Goal: Task Accomplishment & Management: Manage account settings

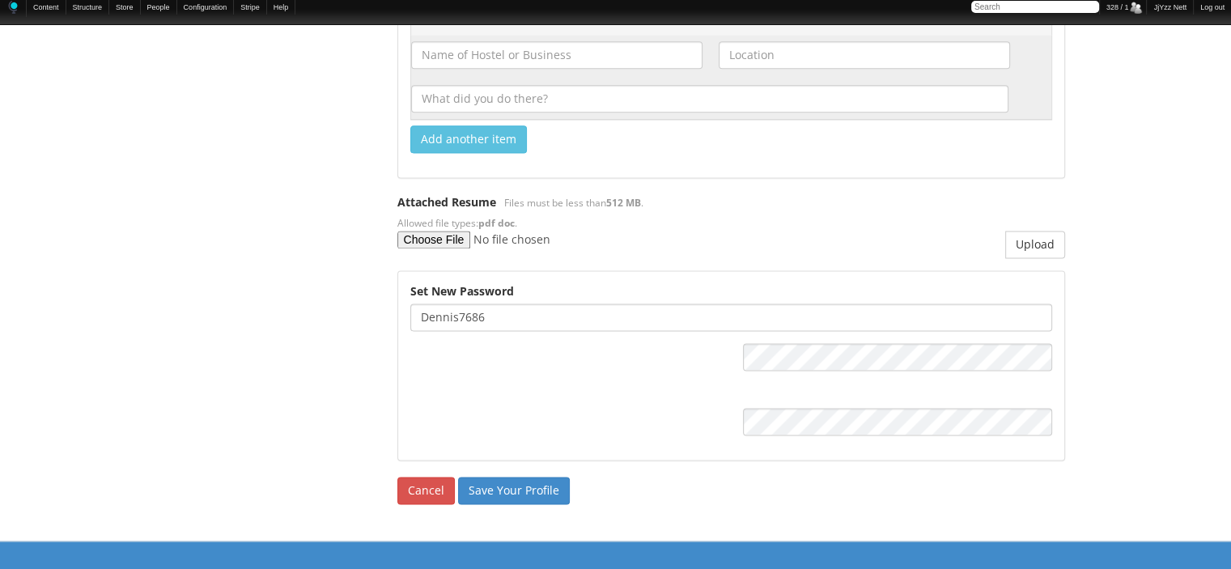
scroll to position [2190, 0]
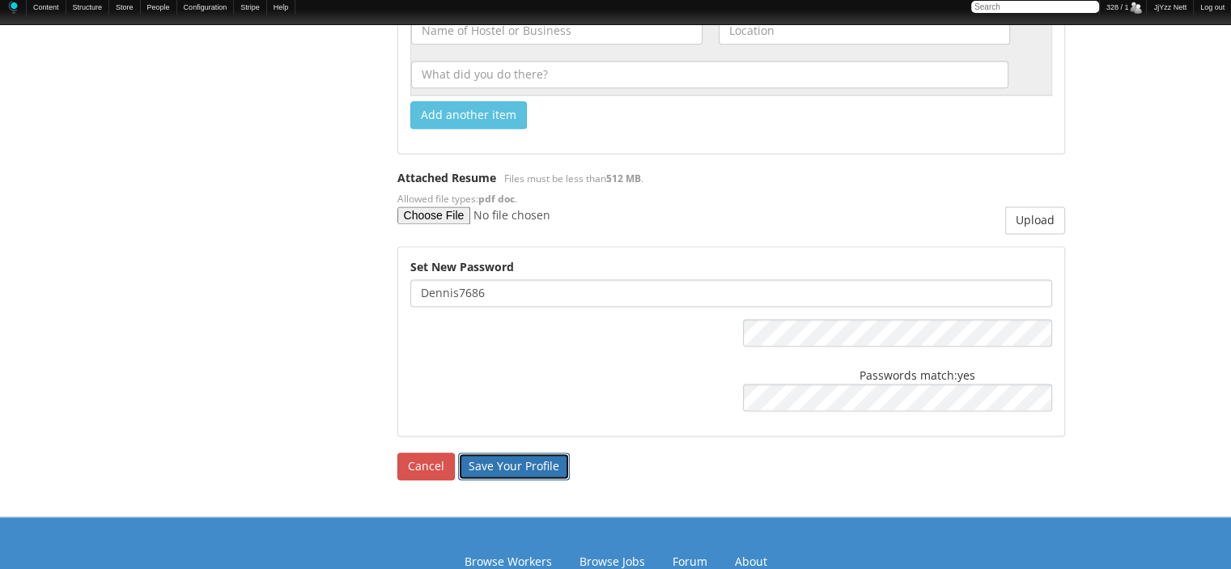
click at [477, 459] on input "Save Your Profile" at bounding box center [514, 466] width 112 height 28
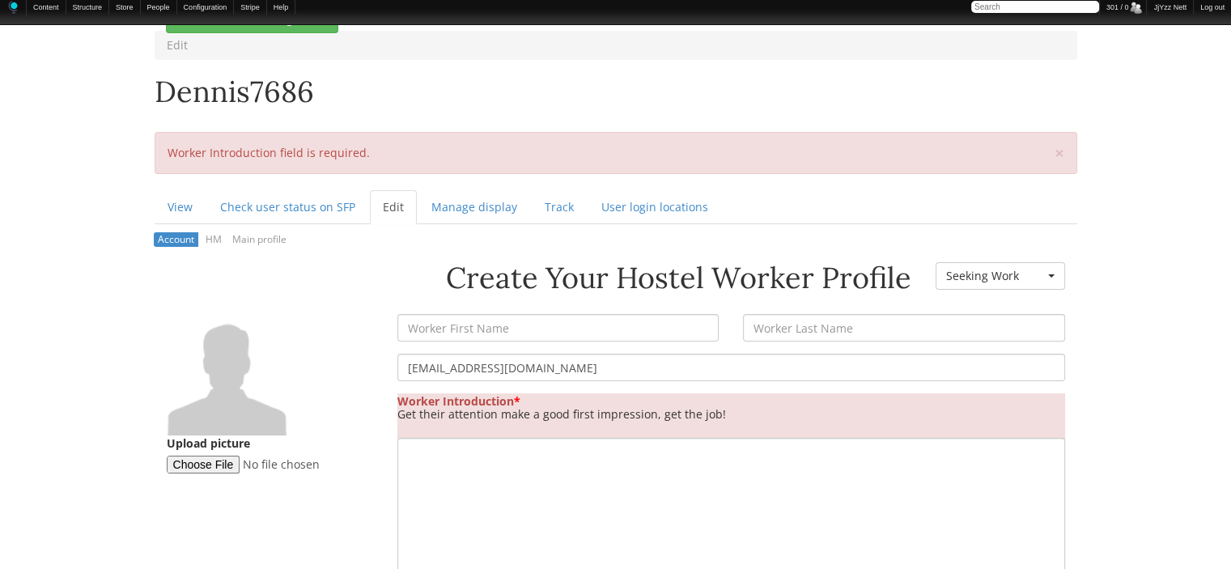
scroll to position [109, 0]
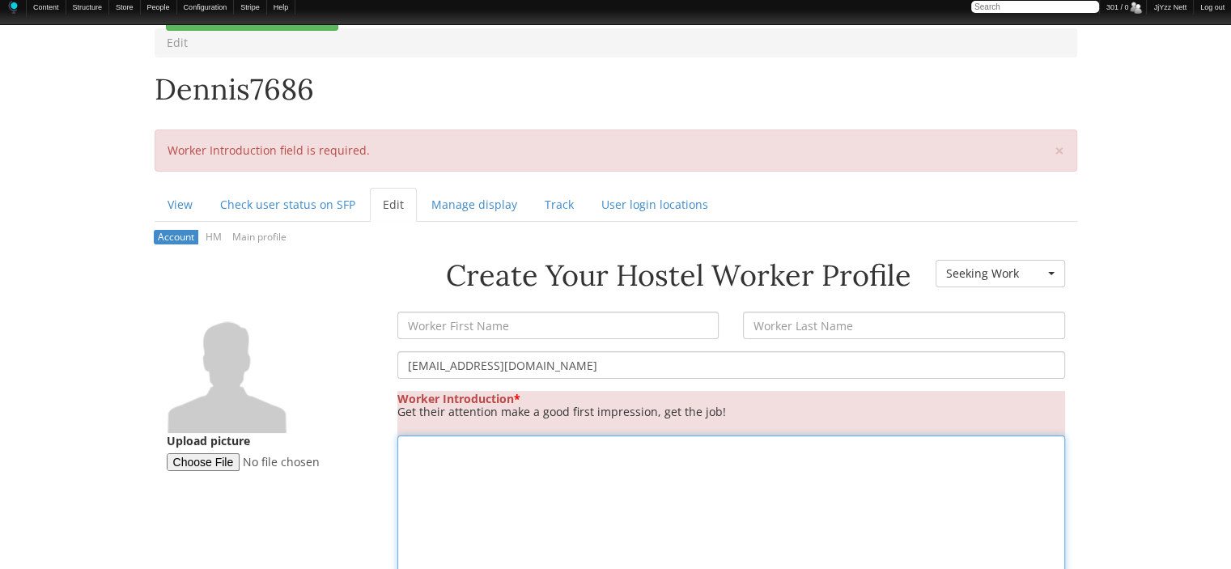
click at [477, 459] on textarea "Worker Introduction *" at bounding box center [730, 521] width 667 height 173
paste textarea "would like to stay and work at a hostel, if possible. It seems from what I read…"
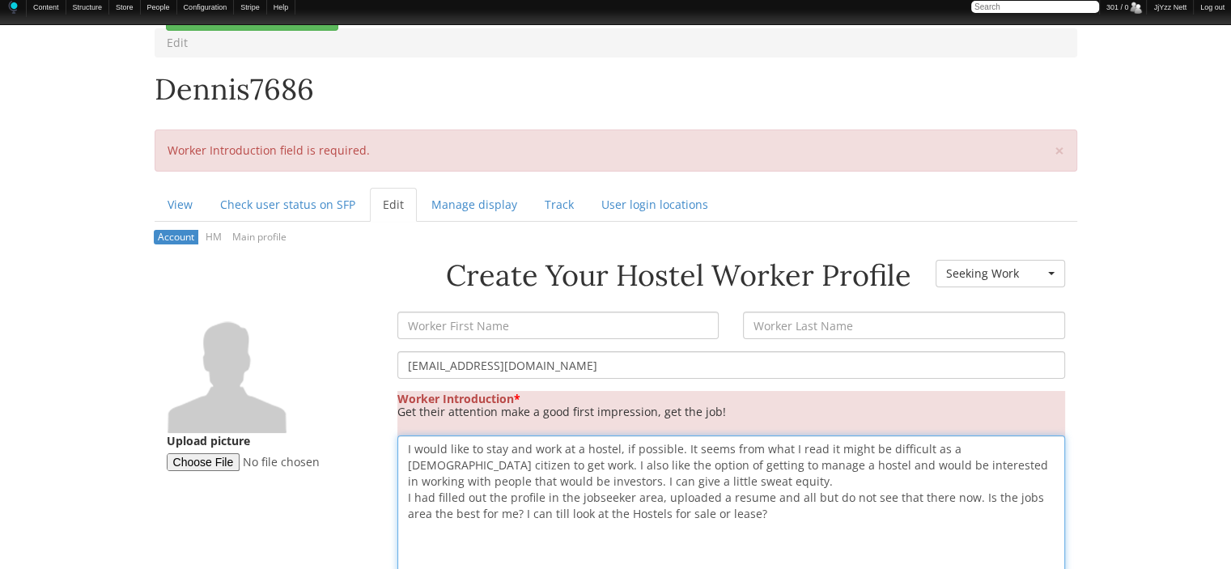
click at [680, 447] on textarea "I would like to stay and work at a hostel, if possible. It seems from what I re…" at bounding box center [730, 521] width 667 height 173
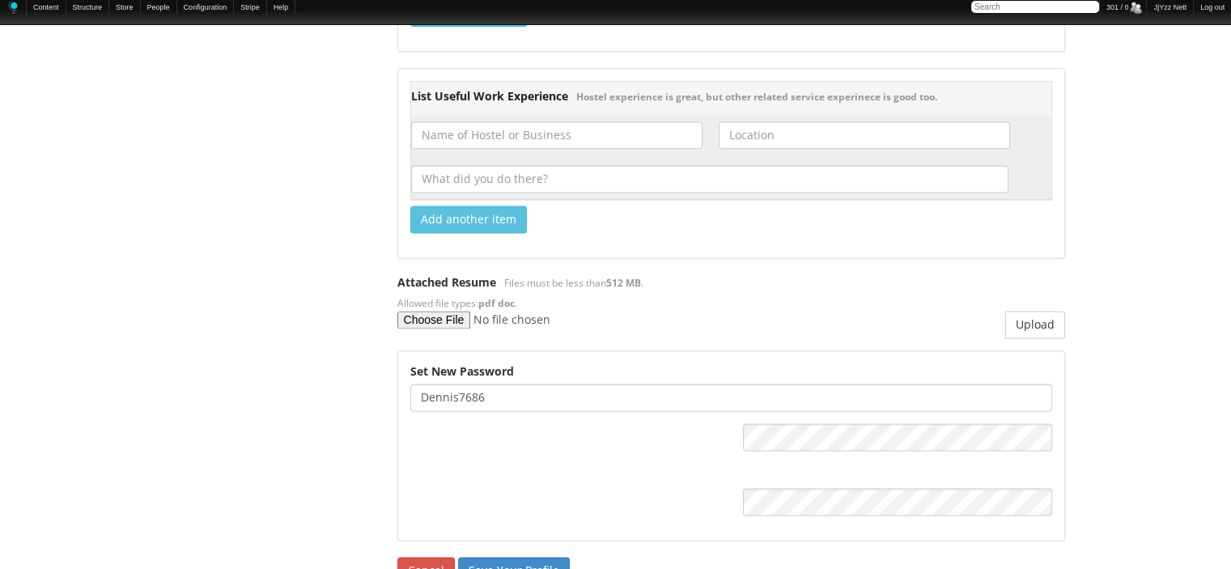
scroll to position [2147, 0]
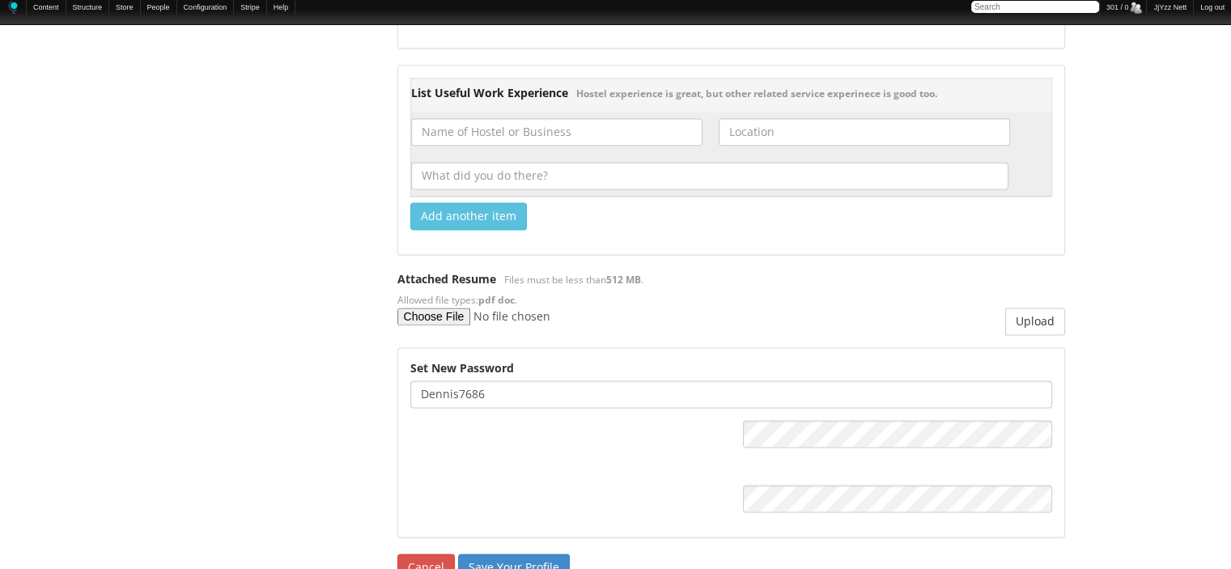
type textarea "I would like to stay and work at a hostel, if possible. I also like the option …"
click at [426, 556] on link "Cancel" at bounding box center [425, 567] width 57 height 28
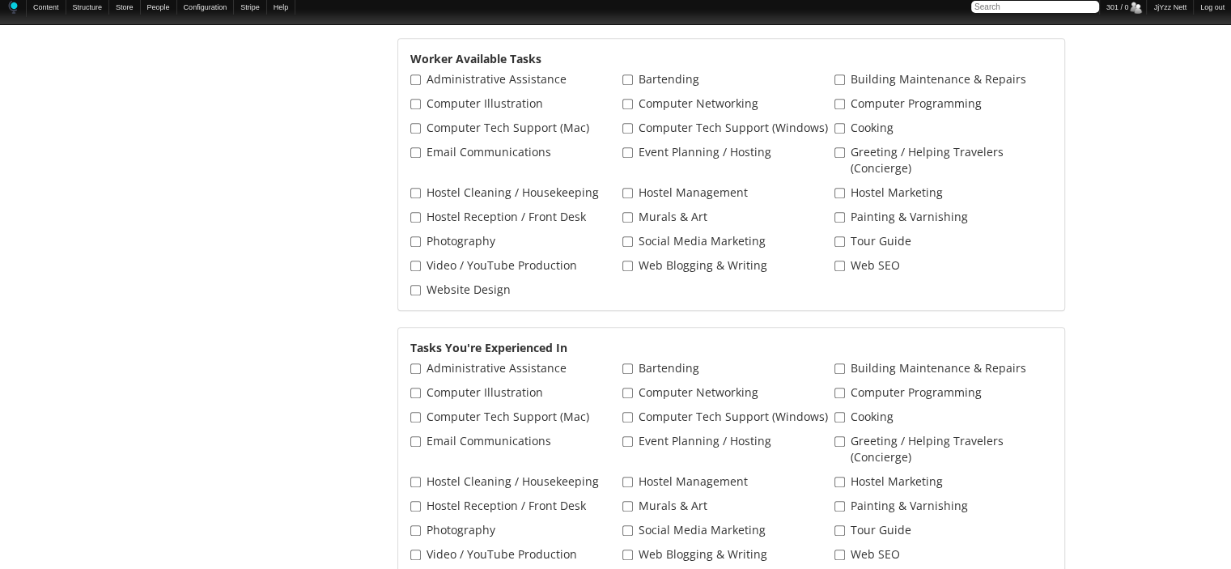
scroll to position [304, 0]
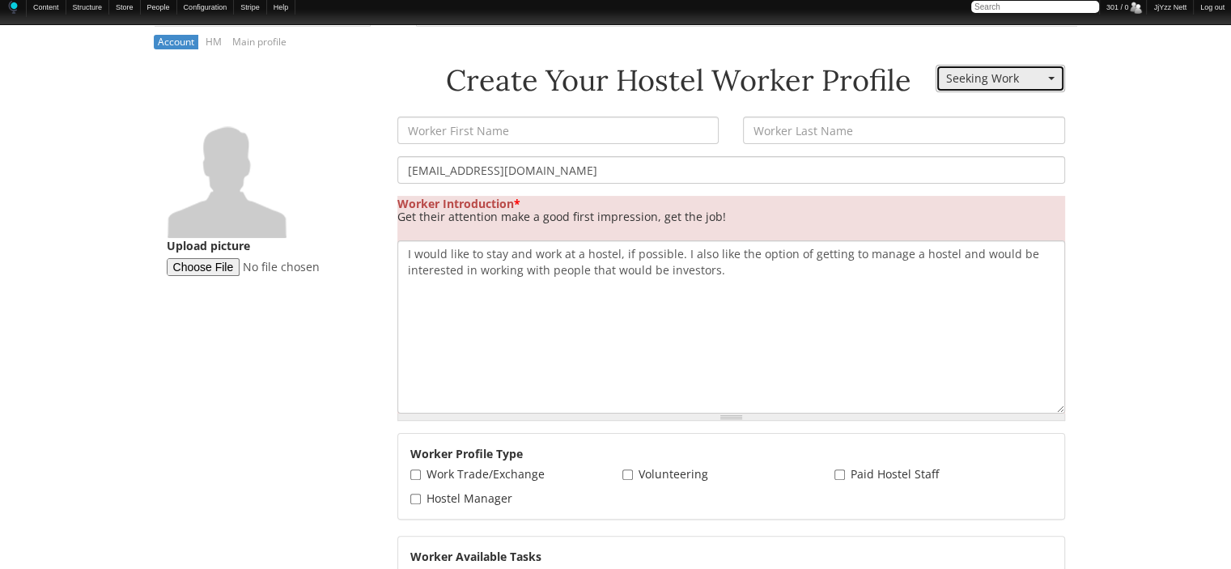
click at [1055, 83] on button "Seeking Work" at bounding box center [999, 79] width 129 height 28
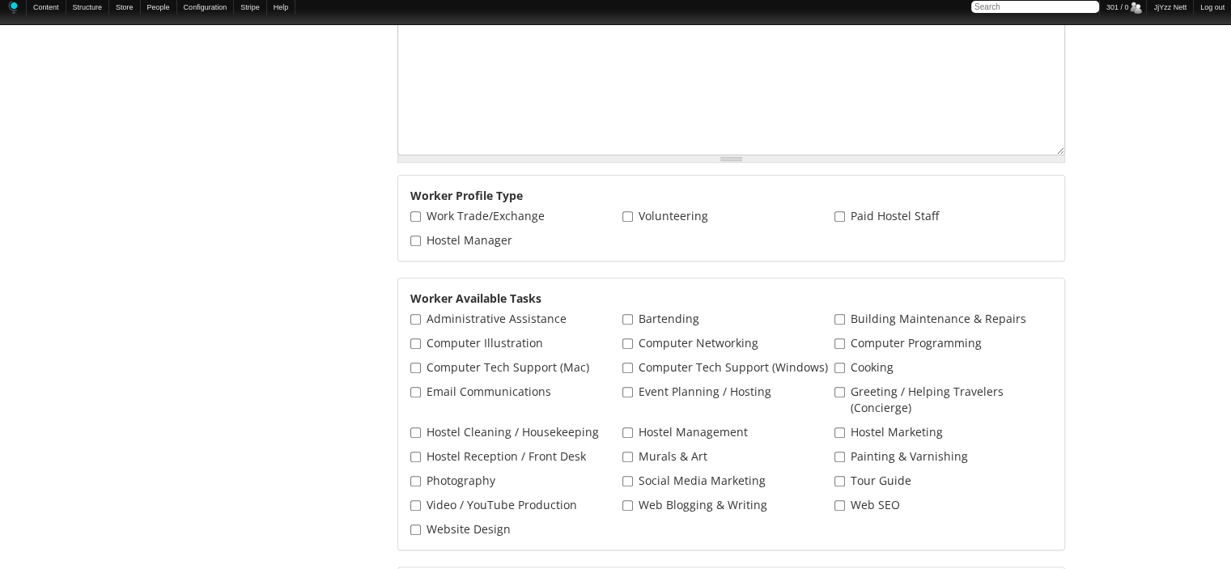
scroll to position [559, 0]
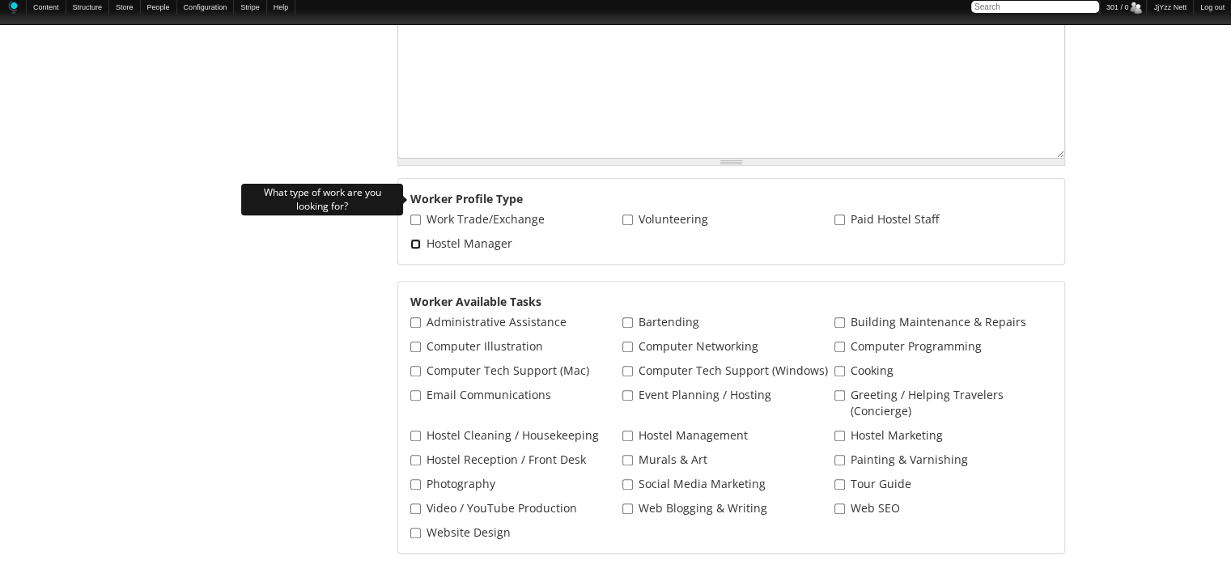
click at [412, 240] on input "Hostel Manager" at bounding box center [415, 244] width 11 height 11
checkbox input "true"
click at [410, 216] on input "Work Trade/Exchange" at bounding box center [415, 219] width 11 height 11
checkbox input "true"
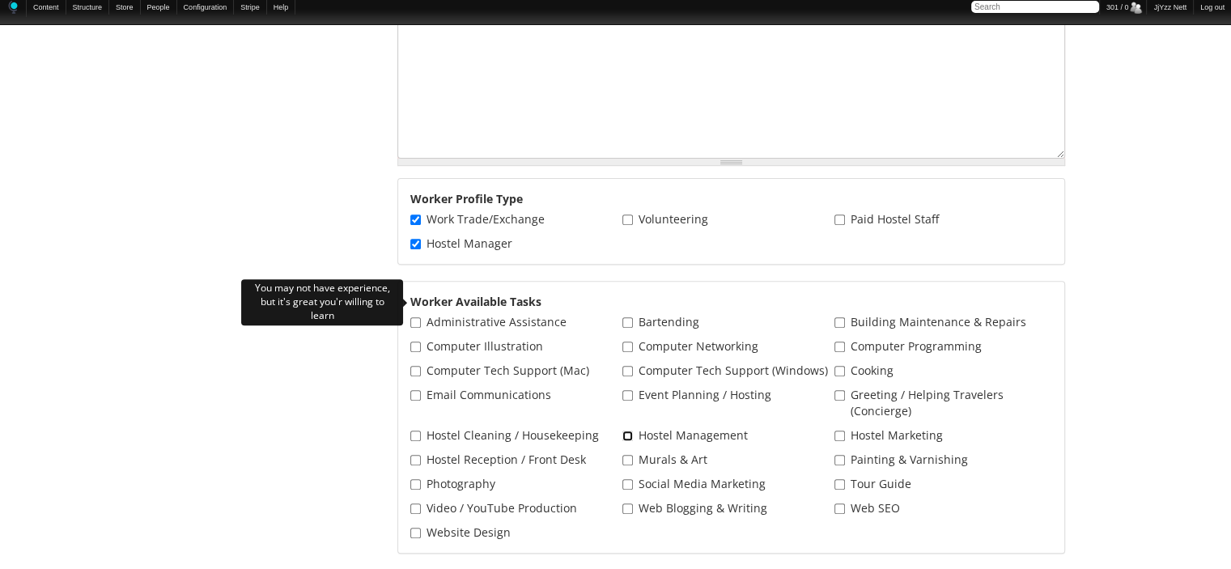
click at [626, 432] on input "Hostel Management" at bounding box center [627, 435] width 11 height 11
checkbox input "true"
click at [841, 434] on input "Hostel Marketing" at bounding box center [839, 435] width 11 height 11
checkbox input "true"
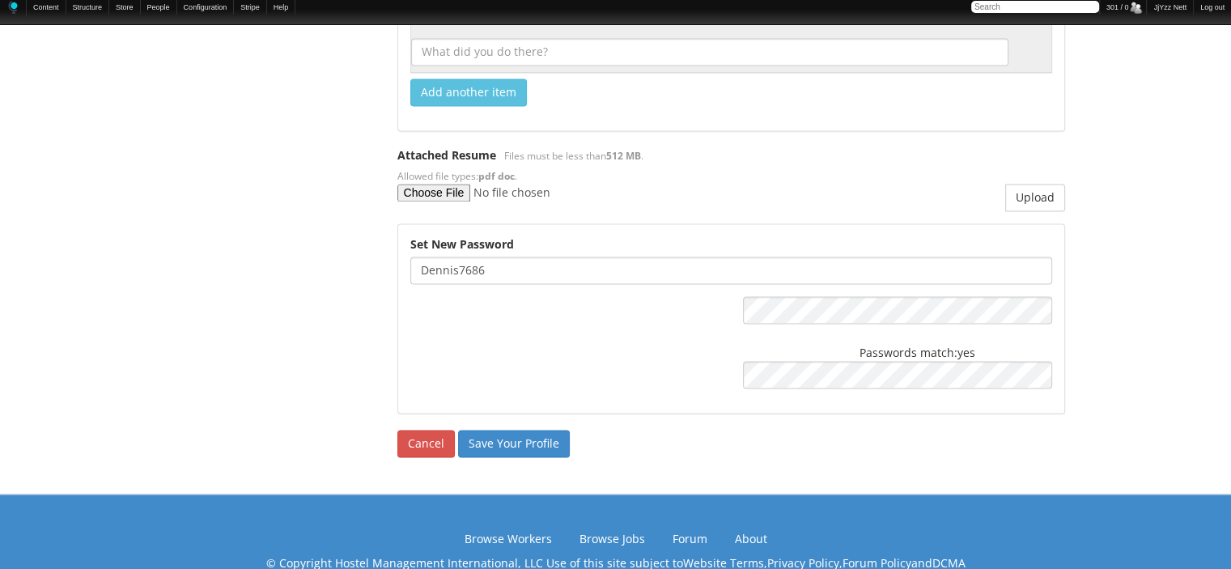
scroll to position [2294, 0]
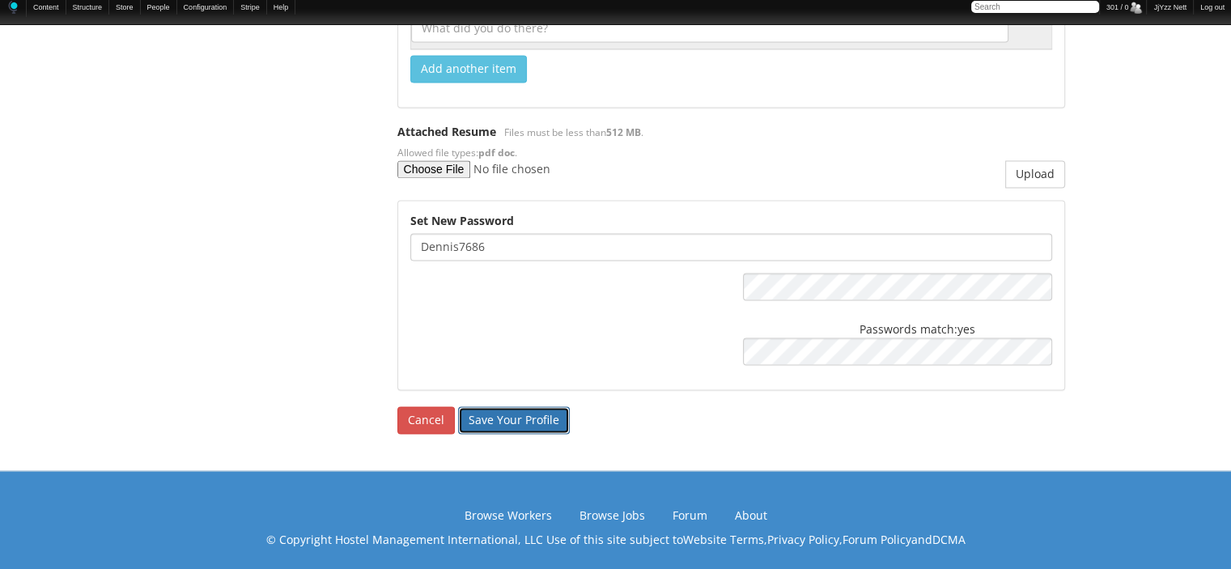
click at [504, 410] on input "Save Your Profile" at bounding box center [514, 420] width 112 height 28
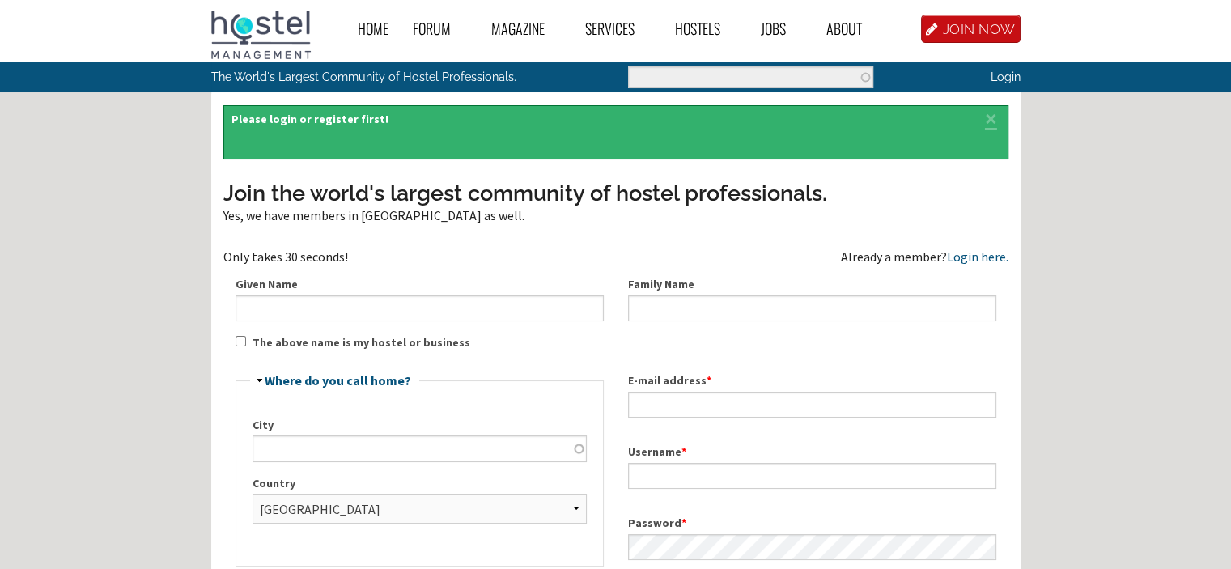
type input "[EMAIL_ADDRESS][DOMAIN_NAME]"
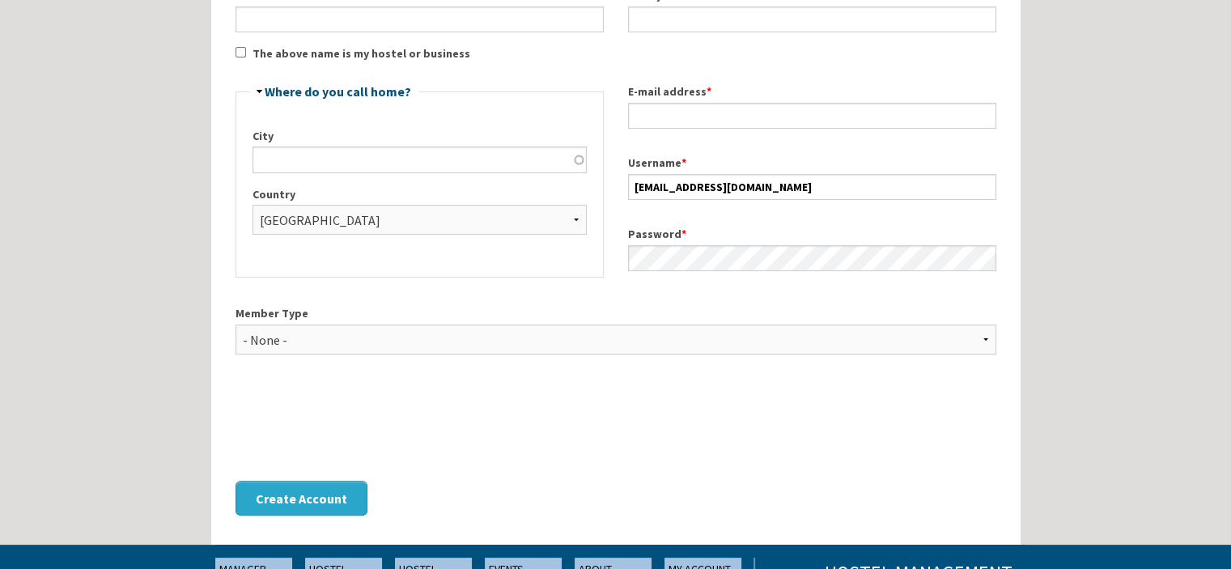
scroll to position [291, 0]
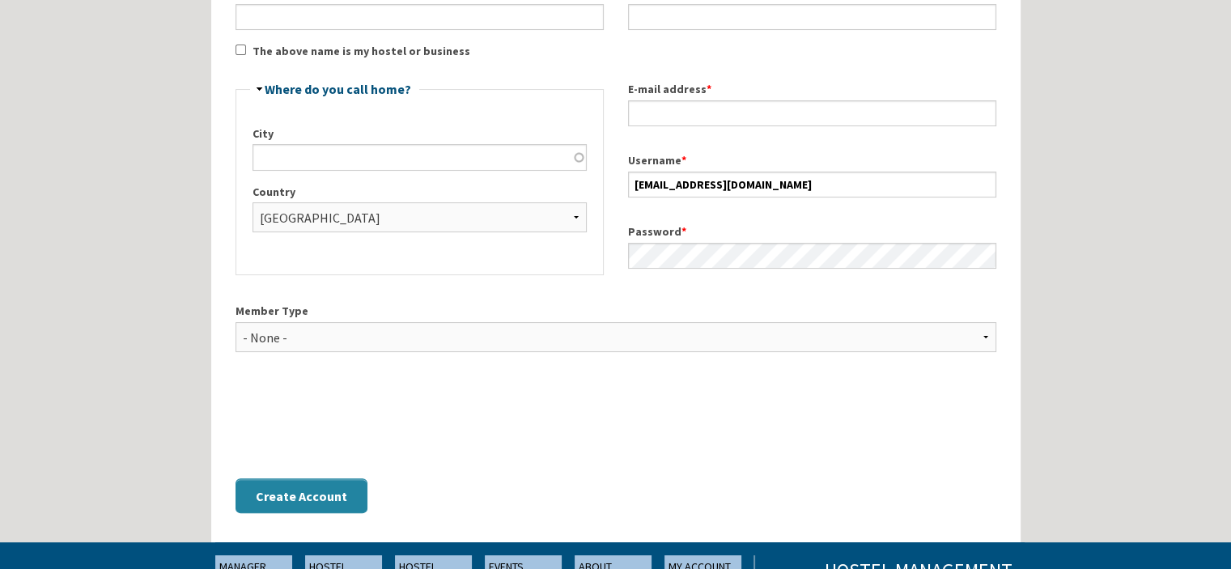
click at [291, 504] on button "Create Account" at bounding box center [301, 495] width 132 height 35
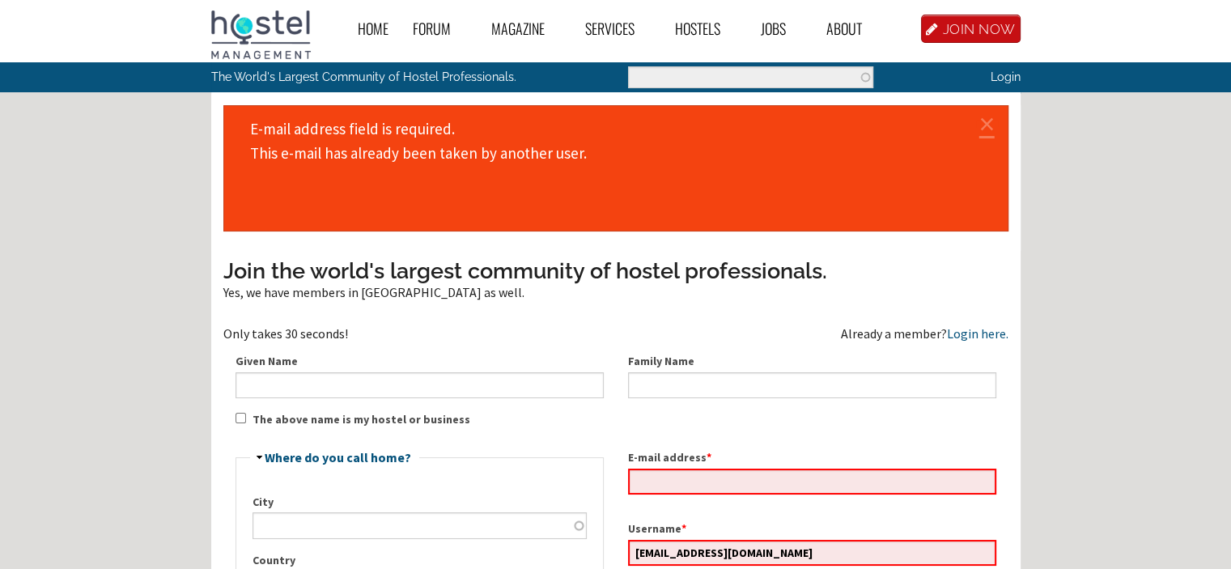
click at [1005, 81] on link "Login" at bounding box center [1004, 77] width 30 height 14
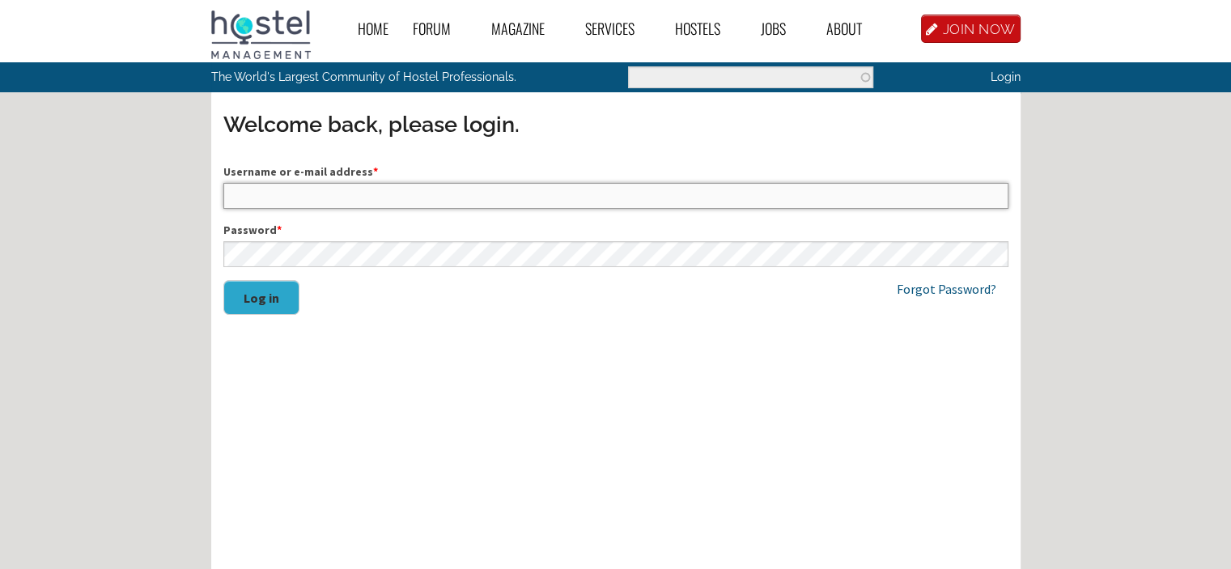
type input "[EMAIL_ADDRESS][DOMAIN_NAME]"
click at [282, 307] on button "Log in" at bounding box center [261, 297] width 76 height 35
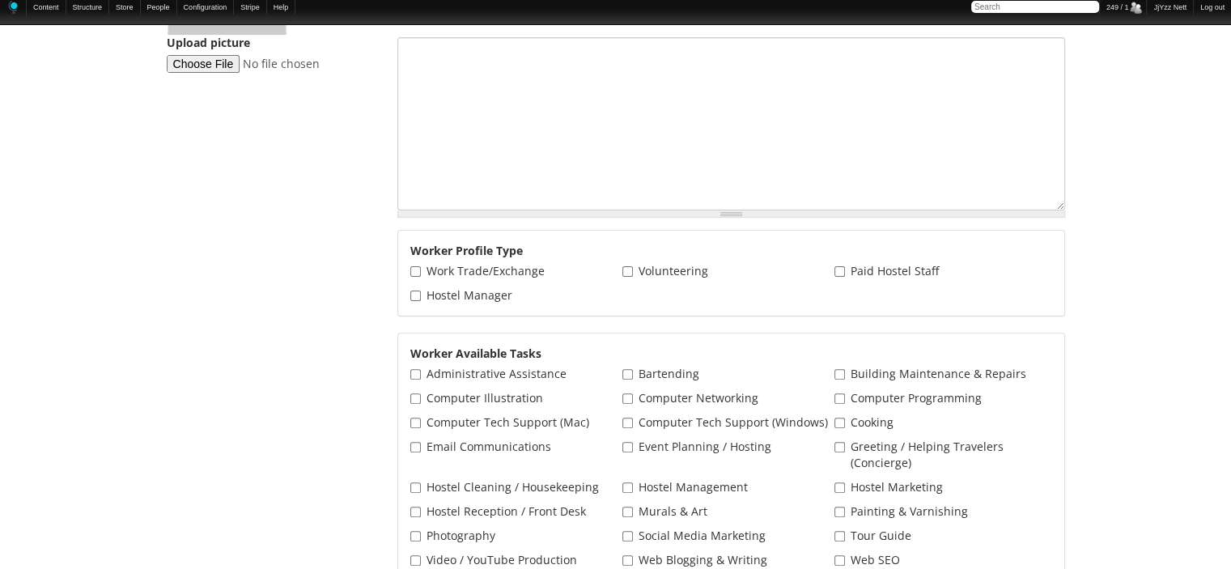
scroll to position [311, 0]
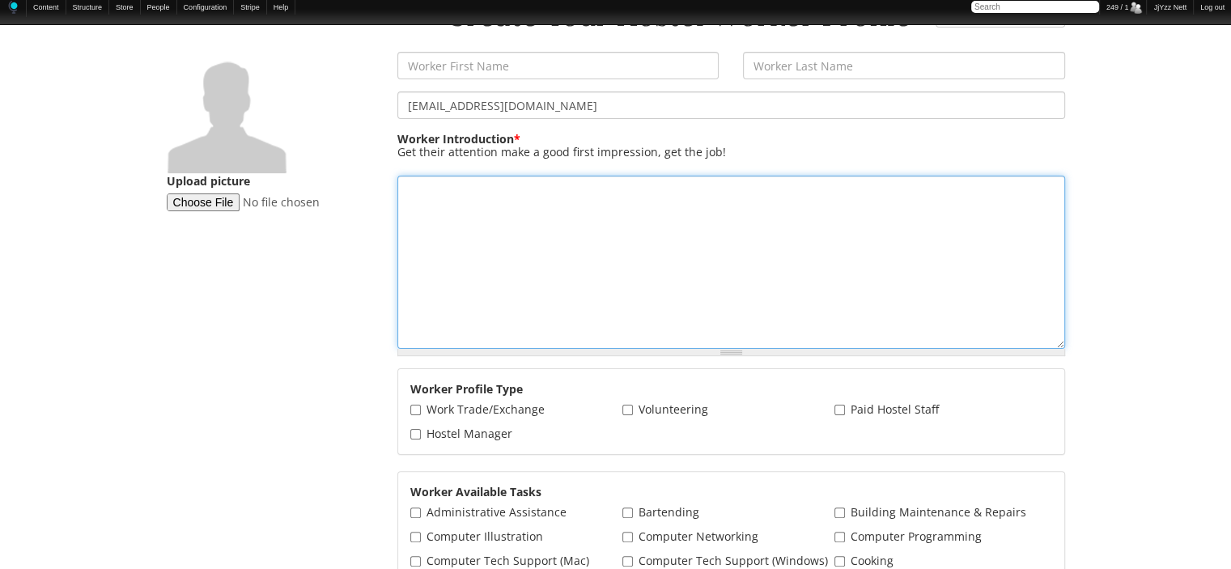
click at [718, 207] on textarea "Worker Introduction *" at bounding box center [730, 262] width 667 height 173
paste textarea "would like to stay and work at a hostel, if possible. It seems from what I read…"
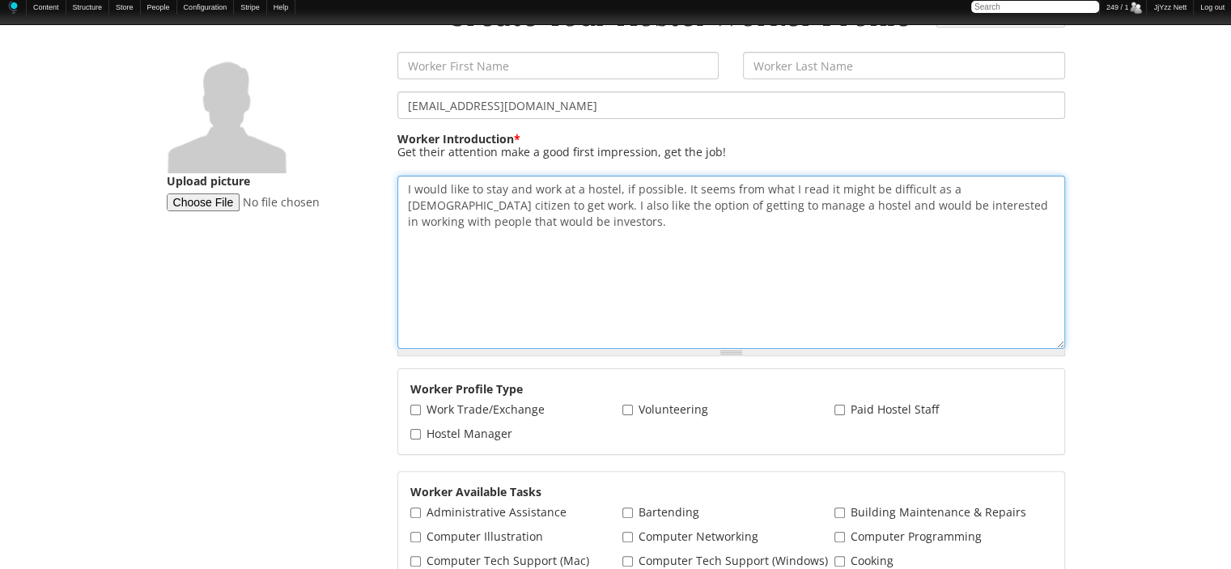
click at [616, 190] on textarea "I would like to stay and work at a hostel, if possible. It seems from what I re…" at bounding box center [730, 262] width 667 height 173
click at [621, 190] on textarea "I would like to stay and work at a hostel. It seems from what I read it might b…" at bounding box center [730, 262] width 667 height 173
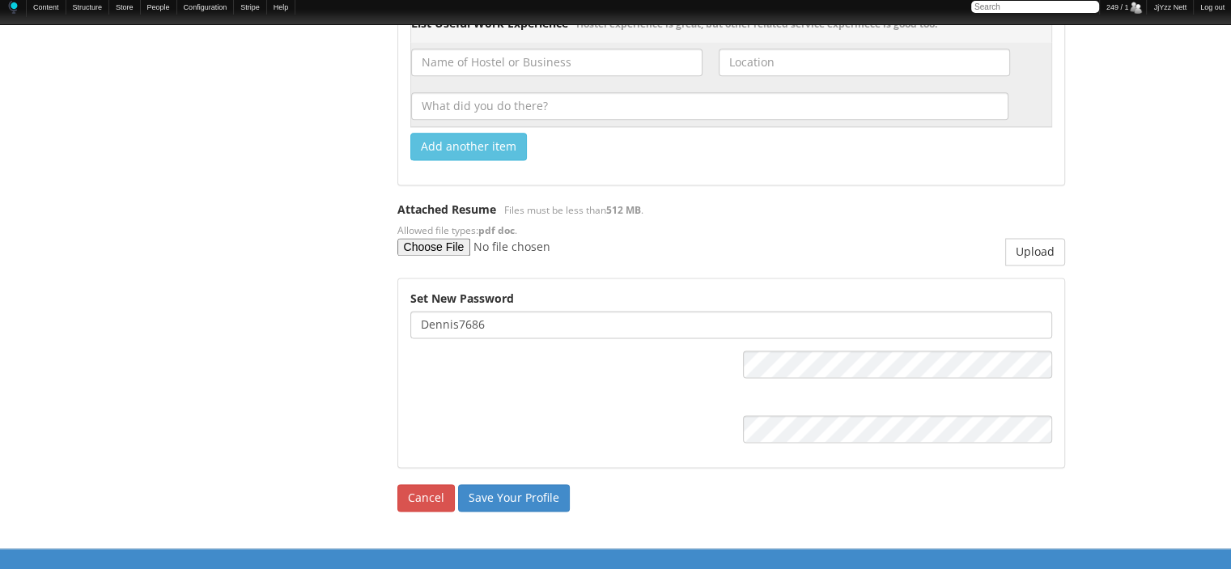
scroll to position [2236, 0]
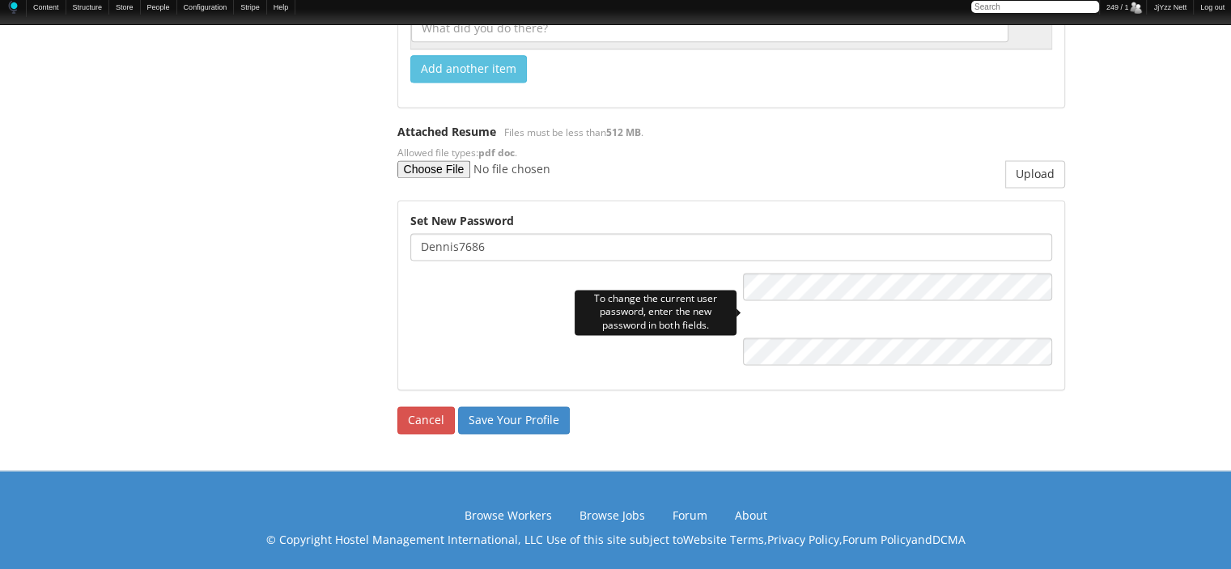
type textarea "I would like to stay and work at a hostel. I also like the option of getting to…"
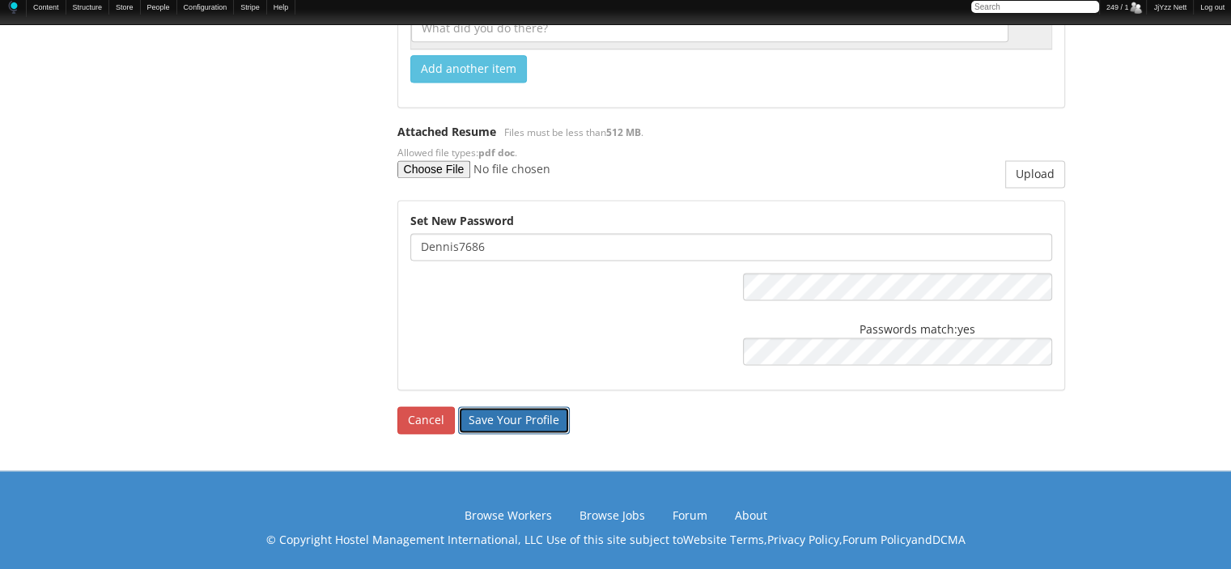
click at [481, 421] on input "Save Your Profile" at bounding box center [514, 420] width 112 height 28
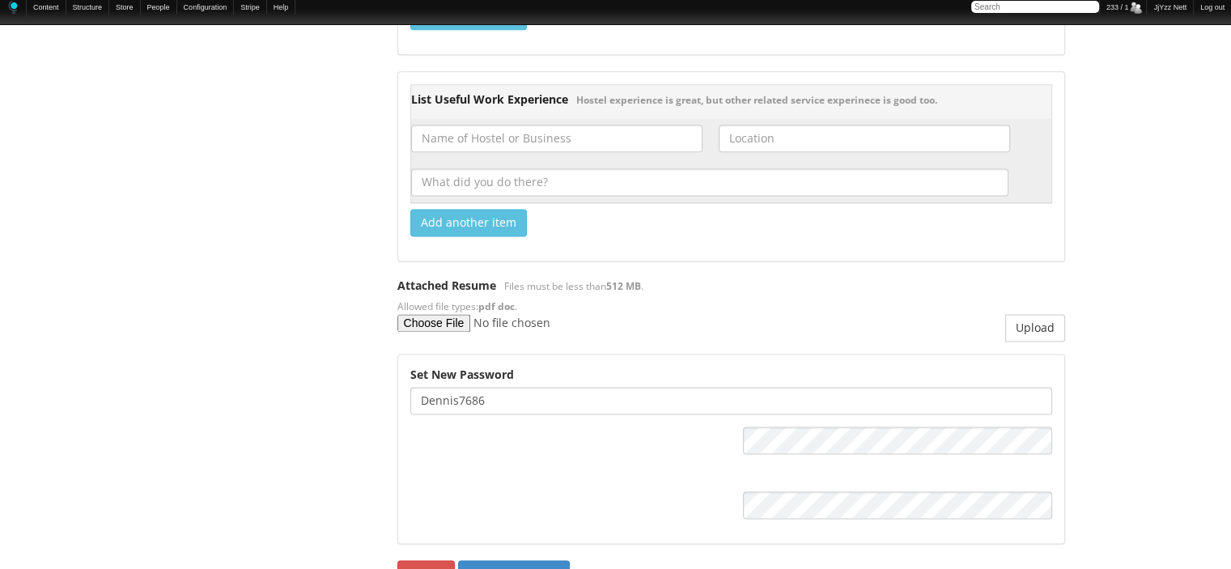
scroll to position [2294, 0]
